Goal: Check status: Check status

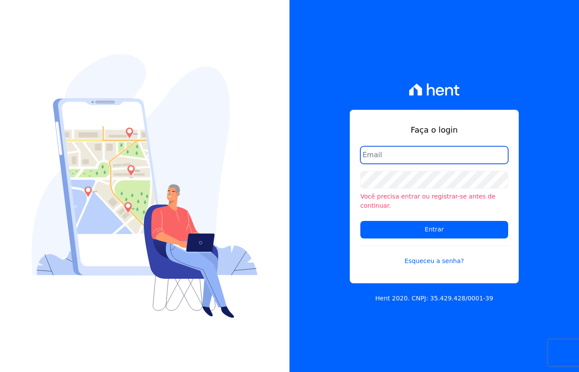
paste input "vyviane.martinsgruporei@gmail.com"
type input "vyviane.martinsgruporei@gmail.com"
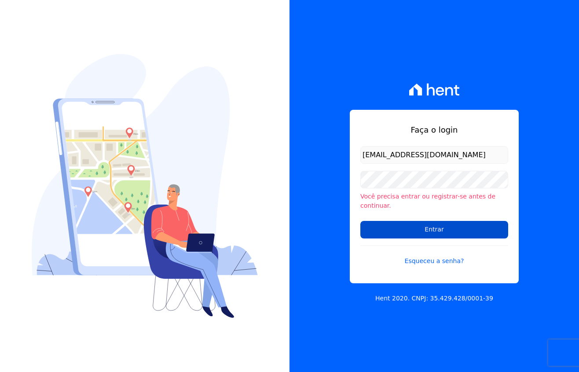
click at [406, 229] on input "Entrar" at bounding box center [434, 230] width 148 height 18
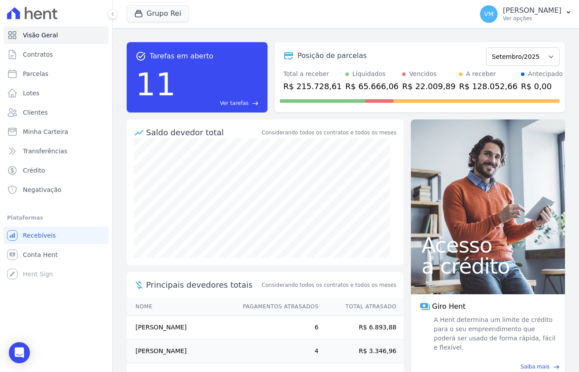
click at [272, 4] on div "Grupo Rei Você possui apenas um empreendimento Aplicar" at bounding box center [298, 14] width 343 height 29
click at [57, 155] on span "Transferências" at bounding box center [45, 151] width 44 height 9
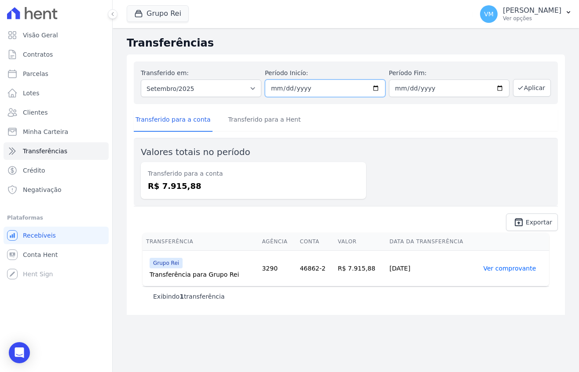
click at [338, 88] on input "[DATE]" at bounding box center [325, 89] width 120 height 18
click at [376, 87] on input "[DATE]" at bounding box center [325, 89] width 120 height 18
type input "[DATE]"
click at [450, 88] on input "[DATE]" at bounding box center [449, 89] width 120 height 18
click at [501, 89] on input "[DATE]" at bounding box center [449, 89] width 120 height 18
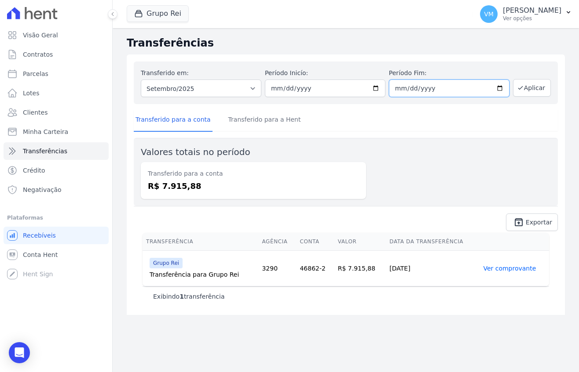
type input "[DATE]"
click at [523, 91] on icon "button" at bounding box center [520, 87] width 7 height 7
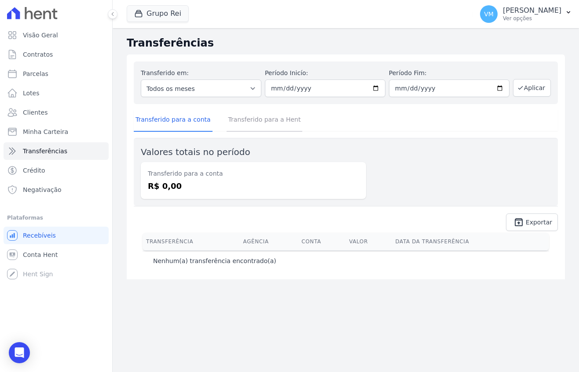
click at [275, 120] on link "Transferido para a Hent" at bounding box center [264, 120] width 76 height 23
